Goal: Transaction & Acquisition: Purchase product/service

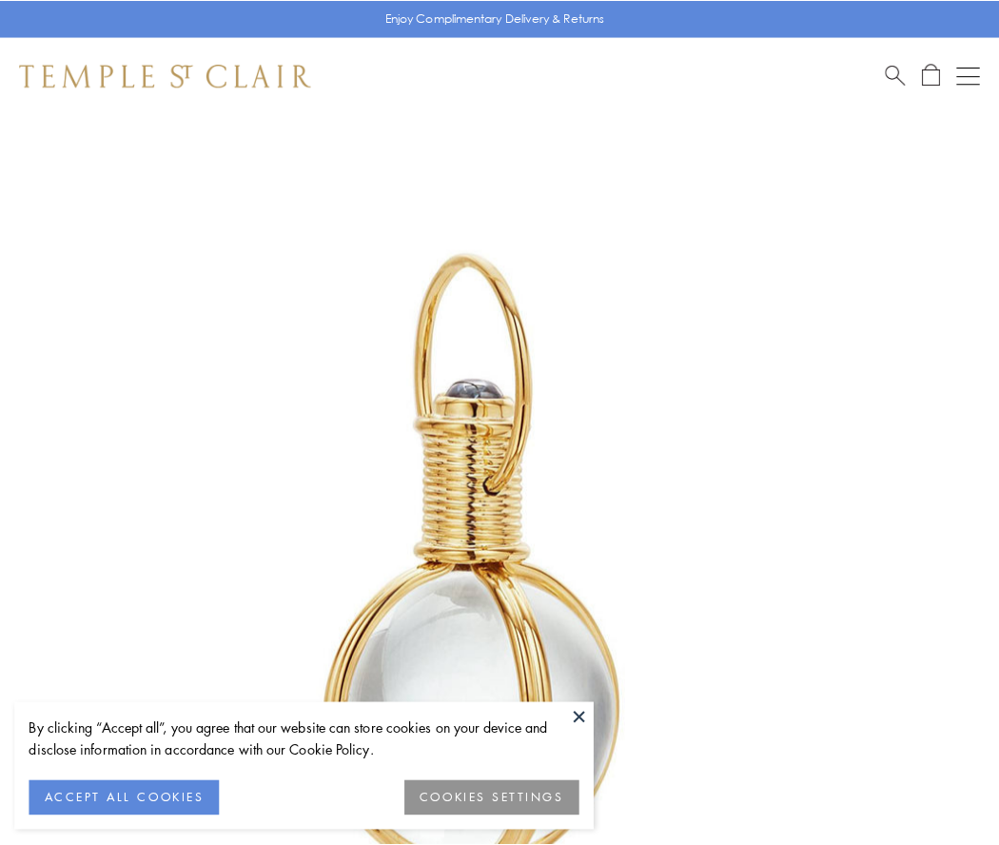
scroll to position [497, 0]
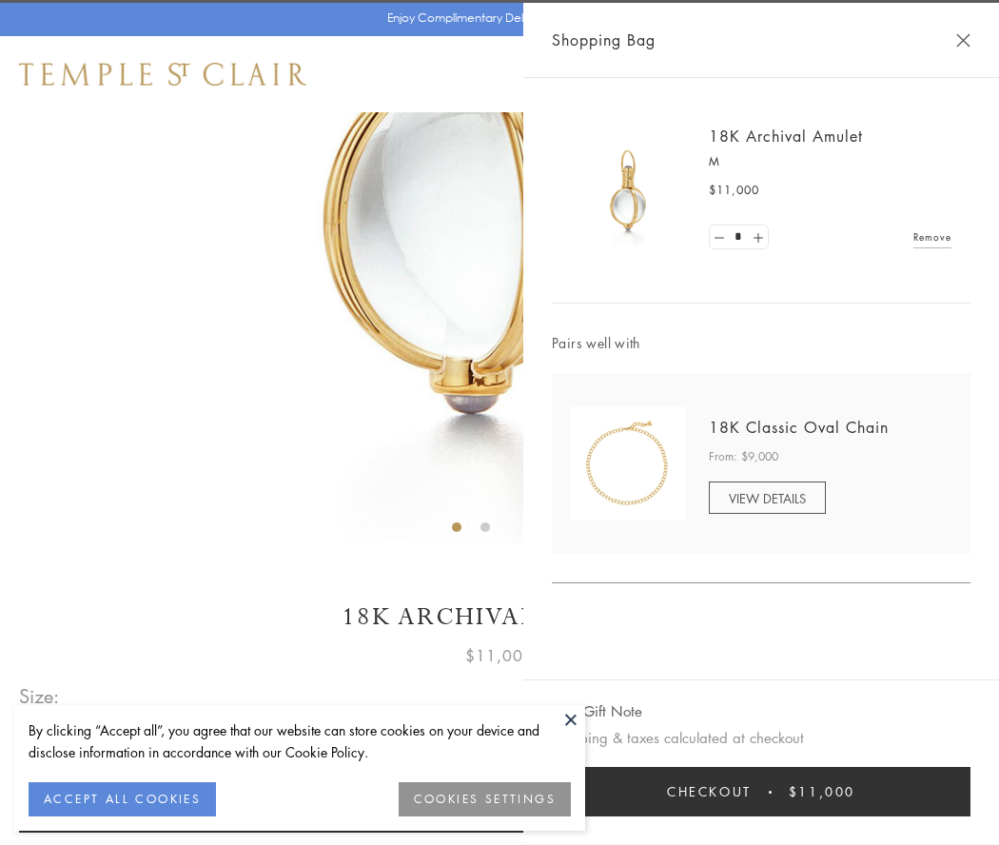
click at [761, 792] on button "Checkout $11,000" at bounding box center [761, 791] width 419 height 49
